Goal: Find specific page/section: Find specific page/section

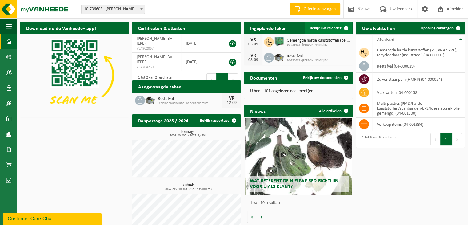
click at [323, 26] on span "Bekijk uw kalender" at bounding box center [326, 28] width 32 height 4
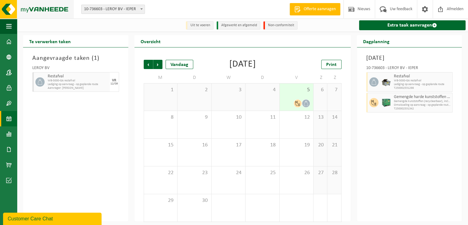
click at [58, 7] on img at bounding box center [37, 9] width 74 height 18
